Goal: Task Accomplishment & Management: Use online tool/utility

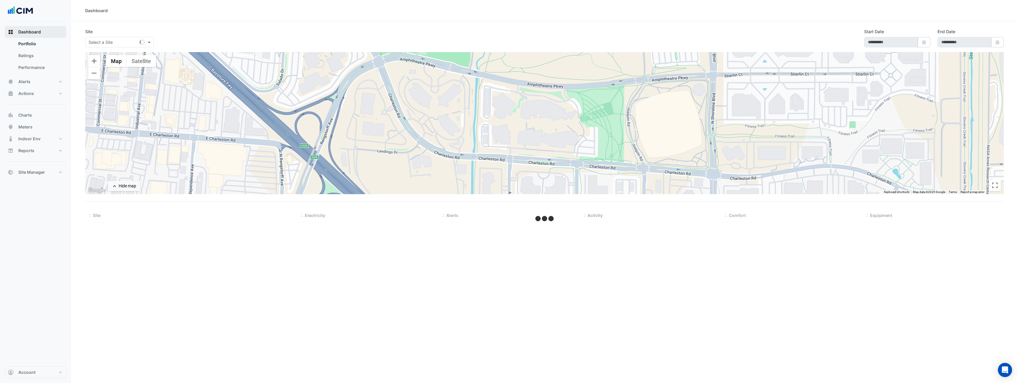
type input "**********"
select select "**"
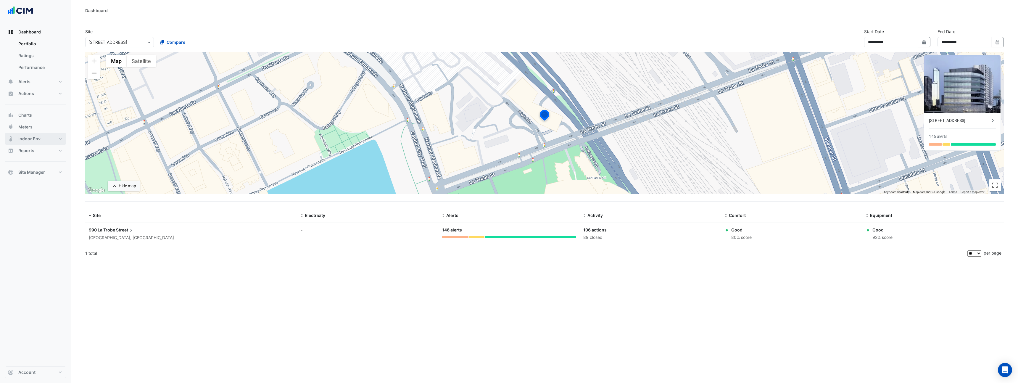
click at [40, 138] on button "Indoor Env" at bounding box center [36, 139] width 62 height 12
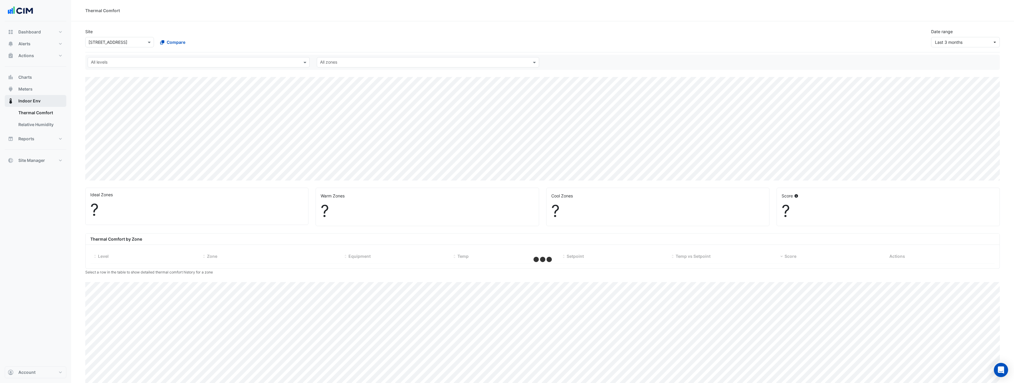
select select "**"
click at [116, 34] on span "Chart settings" at bounding box center [107, 33] width 29 height 6
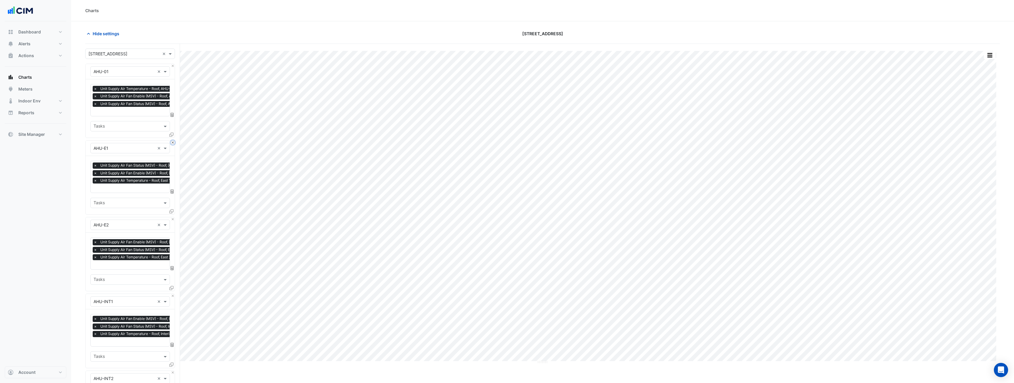
click at [173, 141] on button "Close" at bounding box center [173, 143] width 4 height 4
click at [173, 217] on button "Close" at bounding box center [173, 219] width 4 height 4
click at [173, 141] on button "Close" at bounding box center [173, 143] width 4 height 4
click at [173, 217] on button "Close" at bounding box center [173, 219] width 4 height 4
click at [173, 141] on button "Close" at bounding box center [173, 143] width 4 height 4
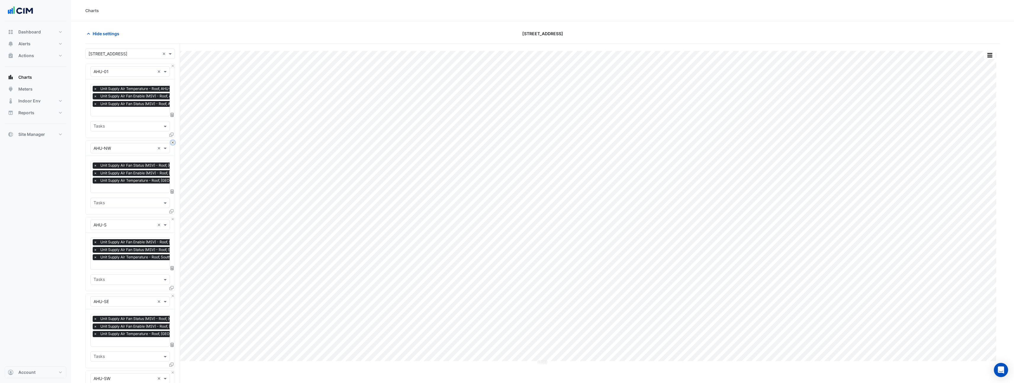
click at [173, 141] on button "Close" at bounding box center [173, 143] width 4 height 4
click at [173, 217] on button "Close" at bounding box center [173, 219] width 4 height 4
click at [173, 141] on button "Close" at bounding box center [173, 143] width 4 height 4
click at [173, 217] on button "Close" at bounding box center [173, 219] width 4 height 4
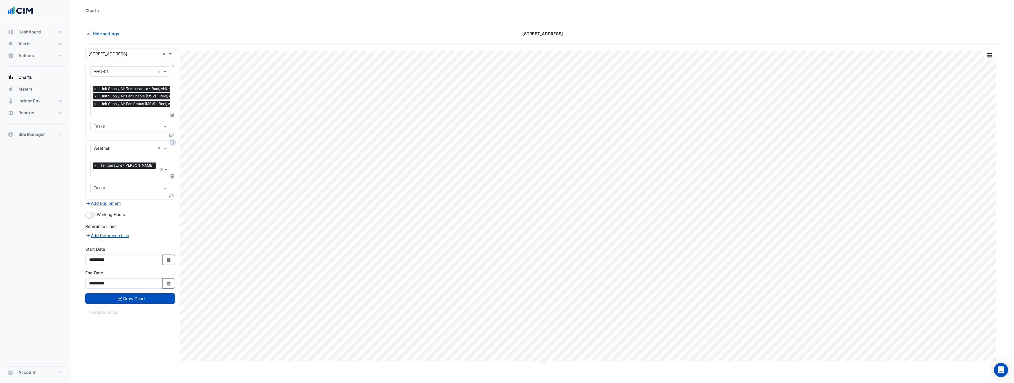
click at [173, 141] on button "Close" at bounding box center [173, 143] width 4 height 4
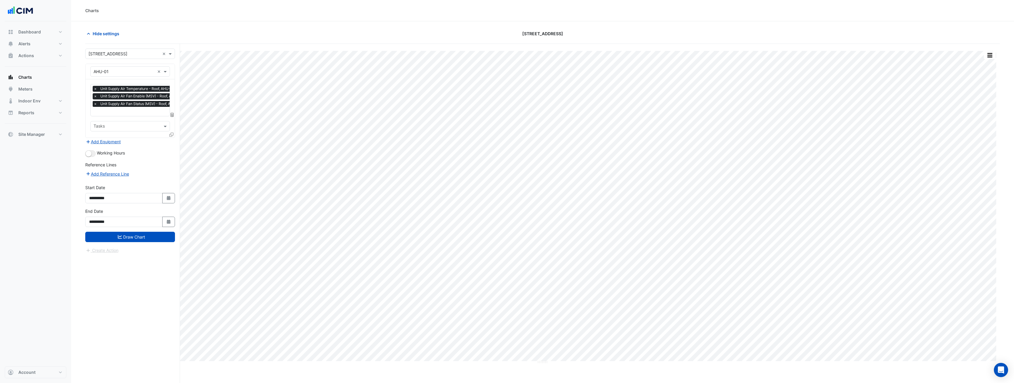
click at [94, 104] on span "×" at bounding box center [95, 104] width 5 height 6
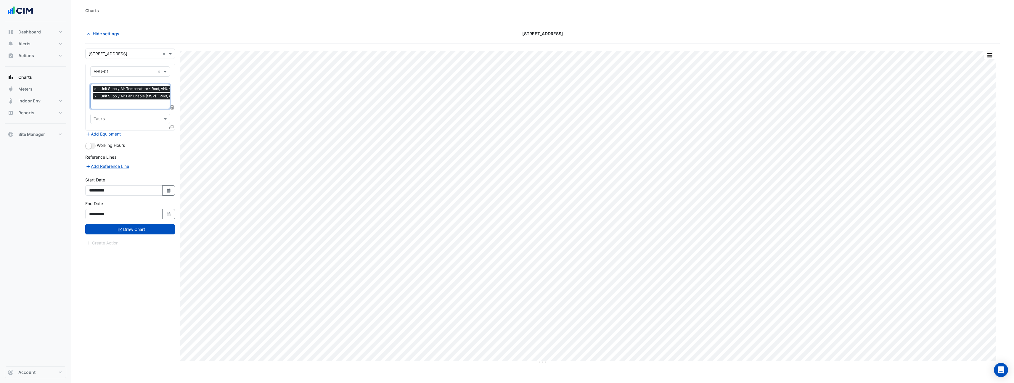
scroll to position [0, 3]
click at [92, 97] on span "×" at bounding box center [92, 96] width 5 height 6
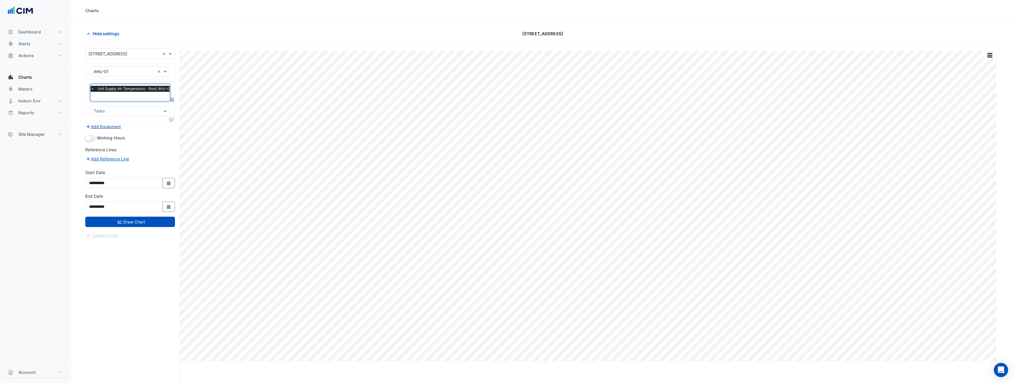
click at [111, 127] on button "Add Equipment" at bounding box center [103, 126] width 36 height 7
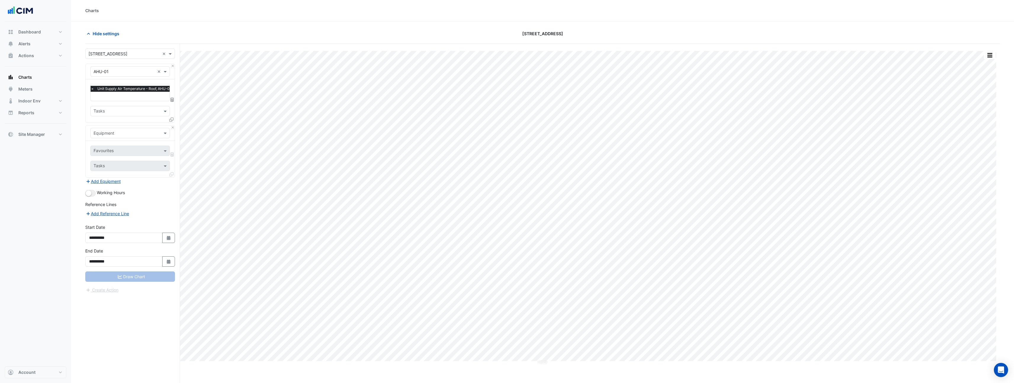
click at [116, 134] on input "text" at bounding box center [124, 133] width 61 height 6
type input "****"
click at [113, 144] on div "Weather" at bounding box center [130, 145] width 79 height 9
click at [116, 152] on input "text" at bounding box center [124, 151] width 60 height 6
click at [115, 179] on span "Temperature ([PERSON_NAME])" at bounding box center [126, 180] width 62 height 5
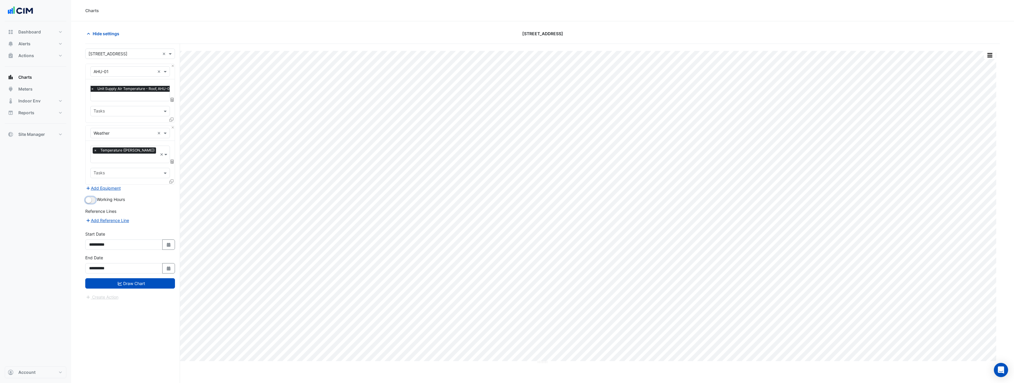
click at [93, 197] on button "button" at bounding box center [90, 200] width 10 height 7
click at [119, 281] on icon "submit" at bounding box center [120, 283] width 4 height 4
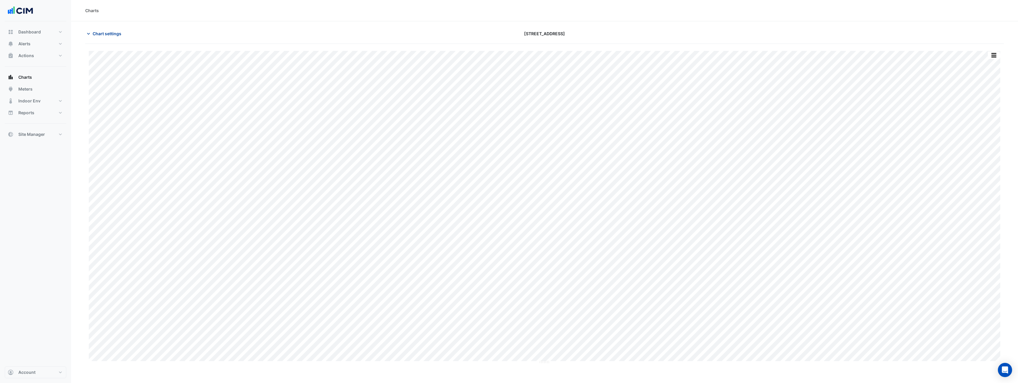
click at [102, 31] on span "Chart settings" at bounding box center [107, 33] width 29 height 6
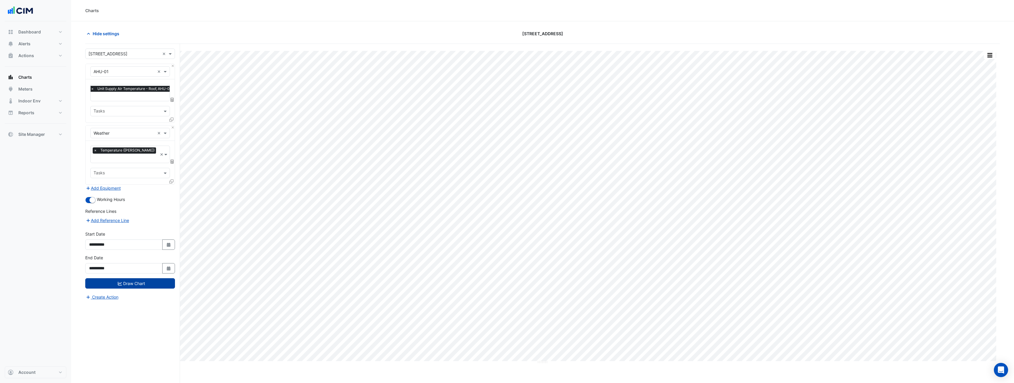
click at [361, 7] on div "Charts" at bounding box center [542, 10] width 914 height 6
click at [994, 55] on button "button" at bounding box center [990, 55] width 12 height 7
click at [974, 121] on div "Pivot Data Table" at bounding box center [978, 119] width 36 height 14
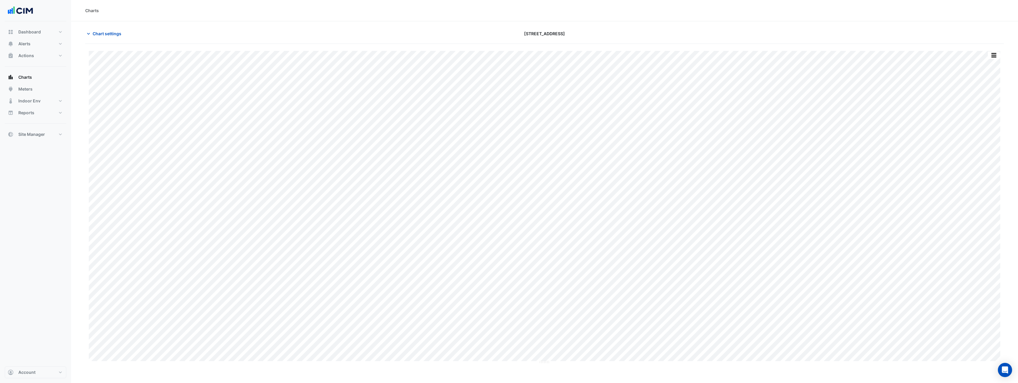
click at [991, 56] on button "button" at bounding box center [994, 55] width 12 height 7
click at [983, 120] on div "Pivot Data Table" at bounding box center [982, 119] width 36 height 14
click at [984, 147] on div "Export CSV - Pivot" at bounding box center [982, 147] width 36 height 14
click at [983, 55] on button "button" at bounding box center [982, 55] width 12 height 7
click at [981, 55] on button "button" at bounding box center [982, 55] width 12 height 7
